Goal: Transaction & Acquisition: Purchase product/service

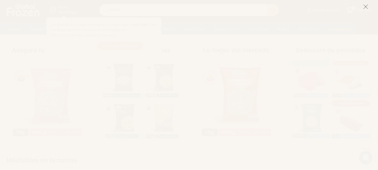
scroll to position [308, 0]
click at [365, 6] on icon at bounding box center [366, 6] width 5 height 5
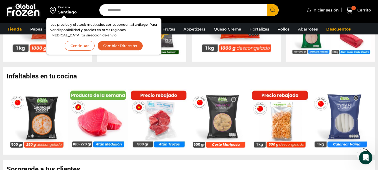
click at [81, 49] on button "Continuar" at bounding box center [80, 46] width 30 height 10
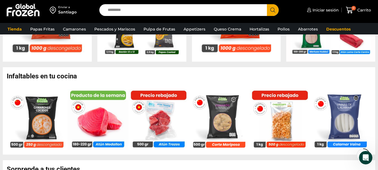
click at [132, 11] on input "Search input" at bounding box center [184, 10] width 159 height 12
click at [267, 4] on button "Search" at bounding box center [273, 10] width 12 height 12
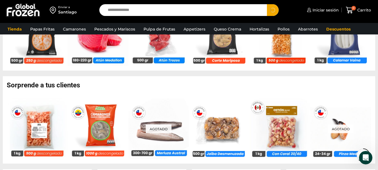
scroll to position [448, 0]
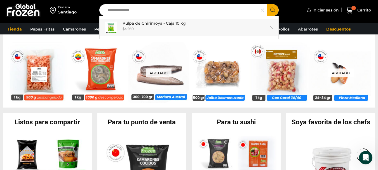
click at [138, 22] on p "Pulpa de Chirimoya - Caja 10 kg" at bounding box center [154, 23] width 63 height 6
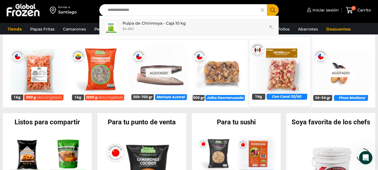
type input "**********"
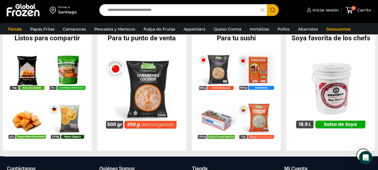
scroll to position [637, 0]
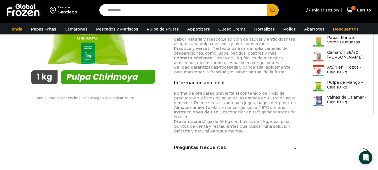
scroll to position [308, 0]
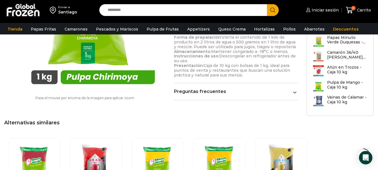
click at [226, 96] on div "Preguntas frecuentes ¿Cómo debo almacenar la pulpa de frutas? La pulpa de fruta…" at bounding box center [236, 94] width 124 height 11
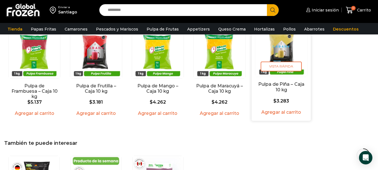
scroll to position [392, 0]
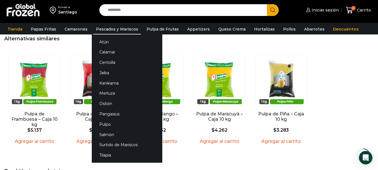
click at [96, 30] on link "Pescados y Mariscos" at bounding box center [117, 29] width 48 height 11
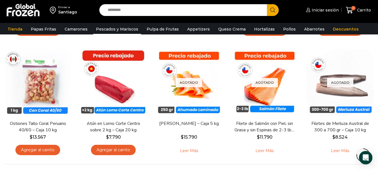
scroll to position [476, 0]
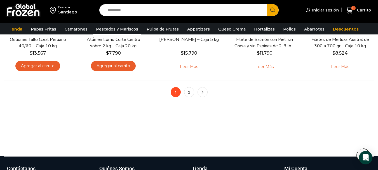
click at [185, 97] on li "2" at bounding box center [189, 92] width 10 height 10
click at [187, 97] on link "2" at bounding box center [189, 92] width 10 height 10
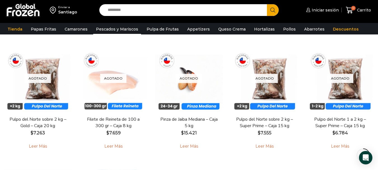
scroll to position [392, 0]
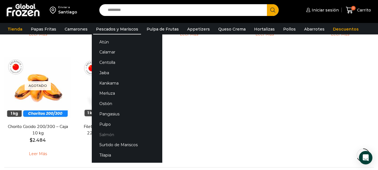
click at [104, 135] on link "Salmón" at bounding box center [127, 134] width 71 height 10
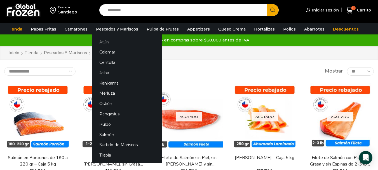
click at [105, 41] on link "Atún" at bounding box center [127, 42] width 71 height 10
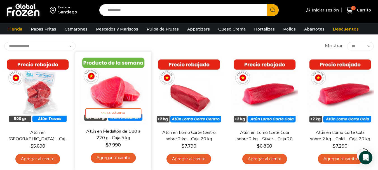
scroll to position [56, 0]
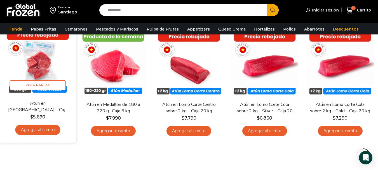
click at [39, 132] on link "Agregar al carrito" at bounding box center [37, 130] width 45 height 10
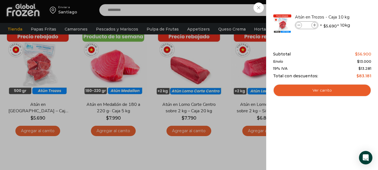
click at [345, 8] on div "1 Carrito 1 1 Shopping Cart *" at bounding box center [359, 10] width 28 height 13
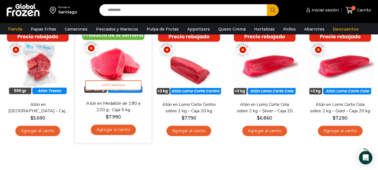
click at [107, 132] on link "Agregar al carrito" at bounding box center [113, 130] width 45 height 10
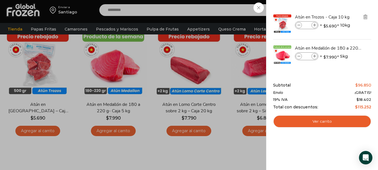
click at [366, 17] on img "Eliminar Atún en Trozos - Caja 10 kg del carrito" at bounding box center [365, 16] width 5 height 5
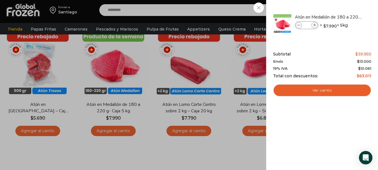
click at [345, 9] on div "1 Carrito 1 1 Shopping Cart *" at bounding box center [359, 10] width 28 height 13
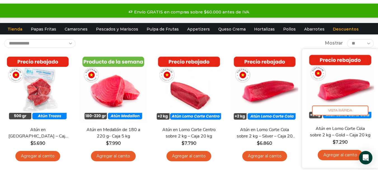
scroll to position [0, 0]
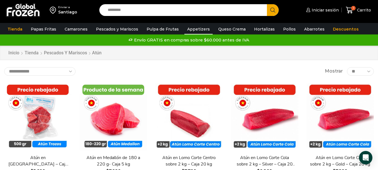
click at [192, 30] on link "Appetizers" at bounding box center [199, 29] width 28 height 11
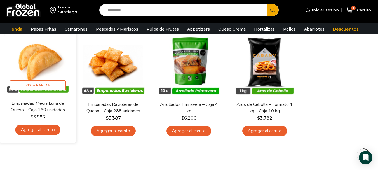
scroll to position [84, 0]
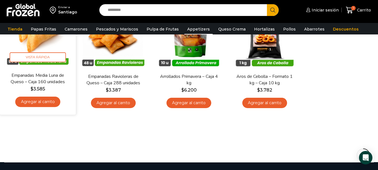
click at [52, 74] on link "Empanadas Media Luna de Queso – Caja 160 unidades" at bounding box center [37, 78] width 61 height 13
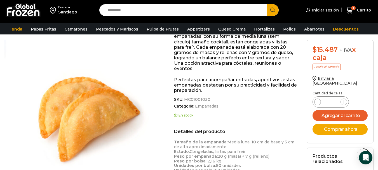
scroll to position [168, 0]
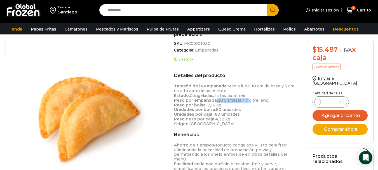
drag, startPoint x: 215, startPoint y: 101, endPoint x: 246, endPoint y: 102, distance: 31.4
click at [246, 102] on p "Tamaño de la empanada: Media luna, 10 cm de base y 5 cm de alto aproximadamente…" at bounding box center [236, 105] width 124 height 42
drag, startPoint x: 250, startPoint y: 88, endPoint x: 283, endPoint y: 97, distance: 33.8
click at [283, 97] on p "Tamaño de la empanada: Media luna, 10 cm de base y 5 cm de alto aproximadamente…" at bounding box center [236, 105] width 124 height 42
drag, startPoint x: 216, startPoint y: 101, endPoint x: 248, endPoint y: 101, distance: 32.2
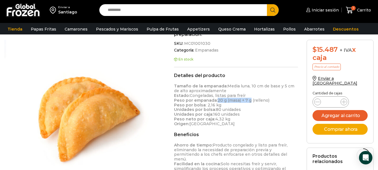
click at [248, 101] on p "Tamaño de la empanada: Media luna, 10 cm de base y 5 cm de alto aproximadamente…" at bounding box center [236, 105] width 124 height 42
